Goal: Find specific page/section

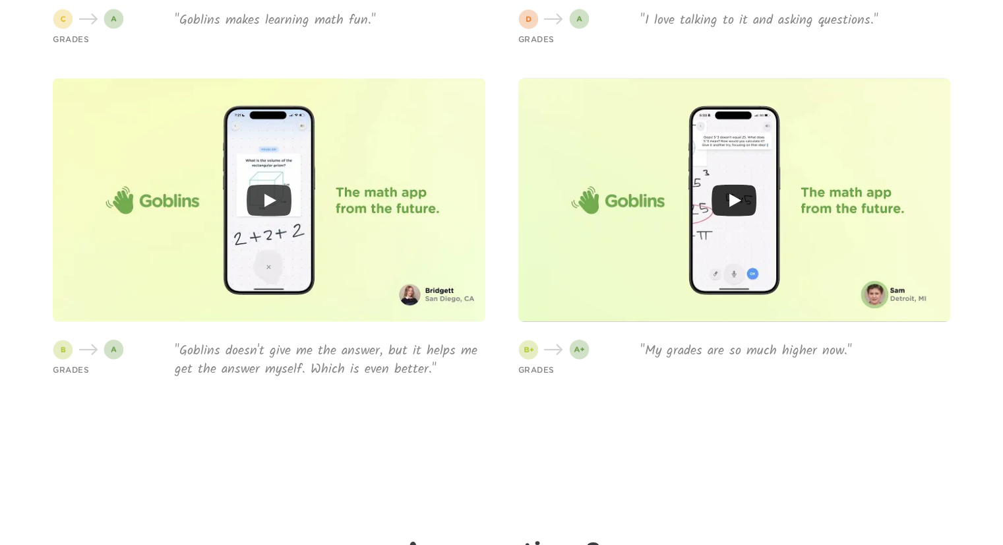
scroll to position [3759, 0]
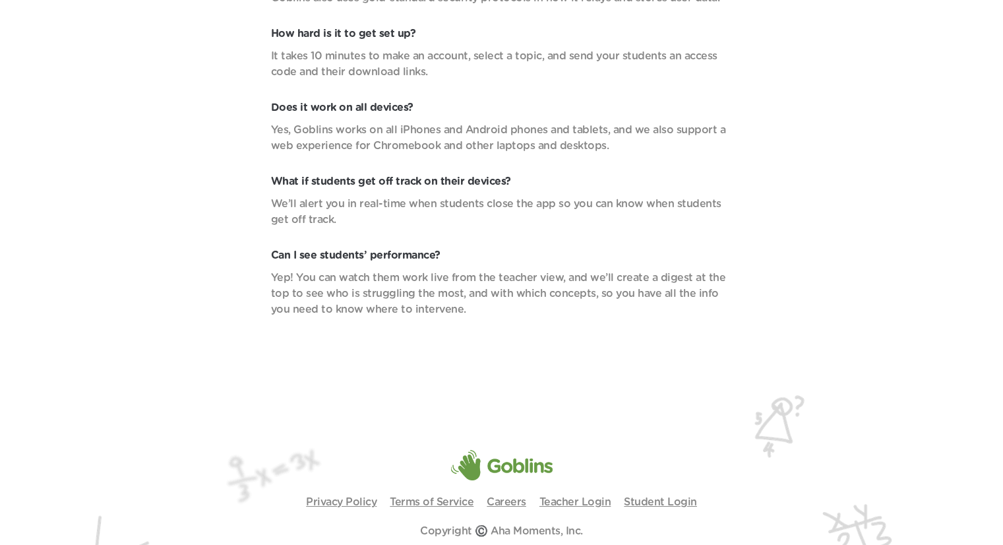
scroll to position [4741, 0]
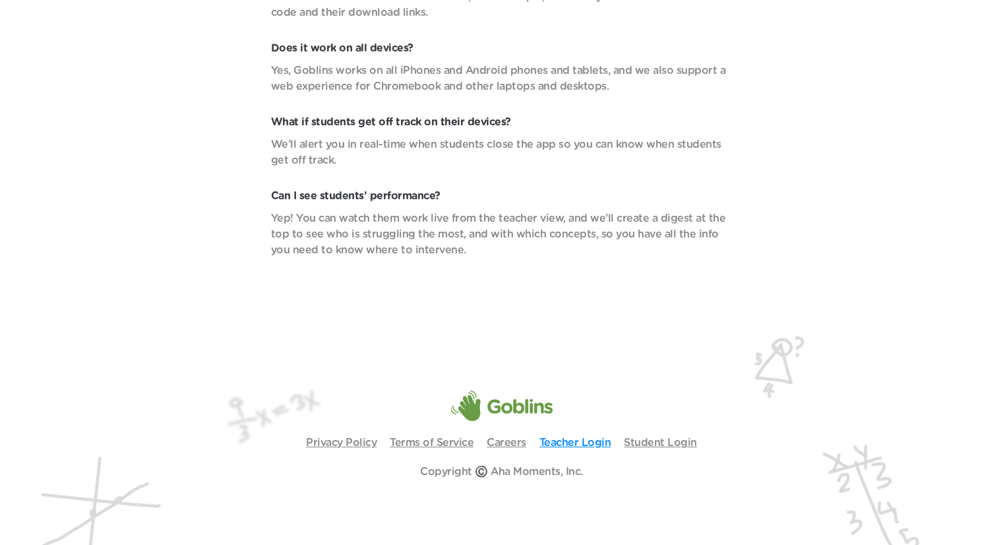
click at [577, 444] on link "Teacher Login" at bounding box center [575, 442] width 72 height 11
click at [640, 444] on link "Student Login" at bounding box center [660, 442] width 73 height 11
click at [591, 442] on link "Teacher Login" at bounding box center [575, 442] width 72 height 11
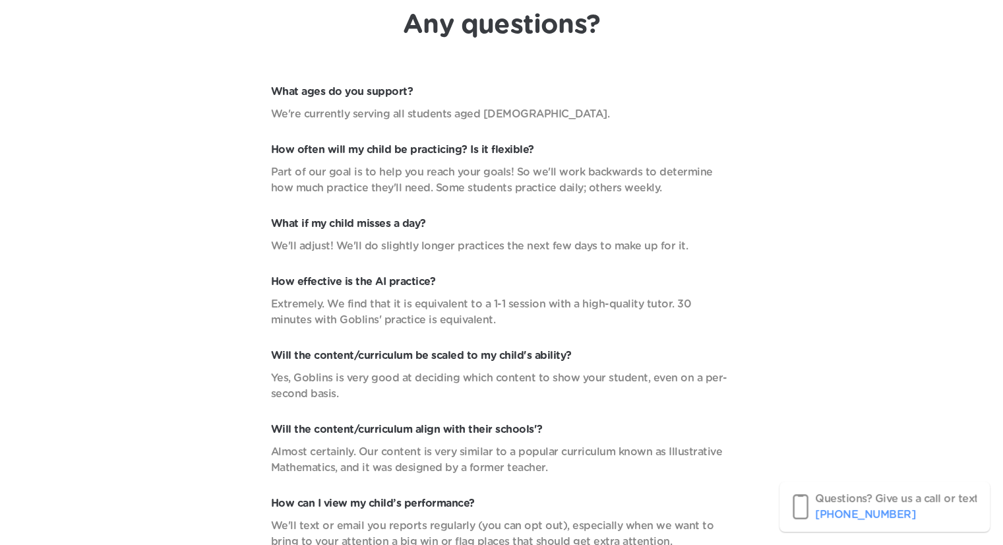
scroll to position [5144, 0]
